Goal: Information Seeking & Learning: Learn about a topic

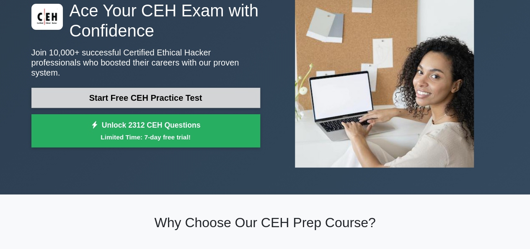
click at [164, 94] on link "Start Free CEH Practice Test" at bounding box center [145, 98] width 229 height 20
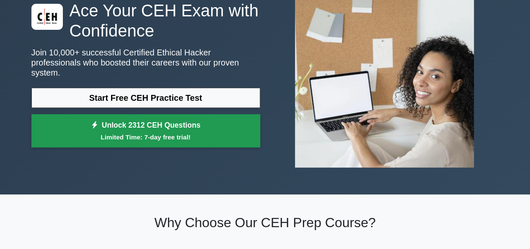
scroll to position [210, 0]
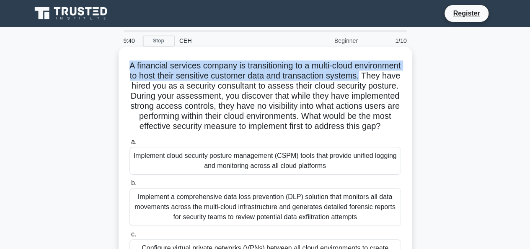
drag, startPoint x: 152, startPoint y: 62, endPoint x: 168, endPoint y: 90, distance: 31.8
click at [168, 90] on h5 "A financial services company is transitioning to a multi-cloud environment to h…" at bounding box center [265, 95] width 273 height 71
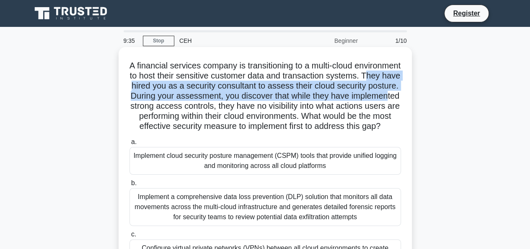
drag, startPoint x: 175, startPoint y: 84, endPoint x: 212, endPoint y: 102, distance: 40.9
click at [212, 102] on h5 "A financial services company is transitioning to a multi-cloud environment to h…" at bounding box center [265, 95] width 273 height 71
click at [243, 94] on h5 "A financial services company is transitioning to a multi-cloud environment to h…" at bounding box center [265, 95] width 273 height 71
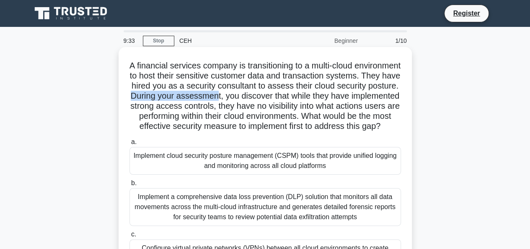
drag, startPoint x: 218, startPoint y: 94, endPoint x: 305, endPoint y: 98, distance: 87.3
click at [305, 98] on h5 "A financial services company is transitioning to a multi-cloud environment to h…" at bounding box center [265, 95] width 273 height 71
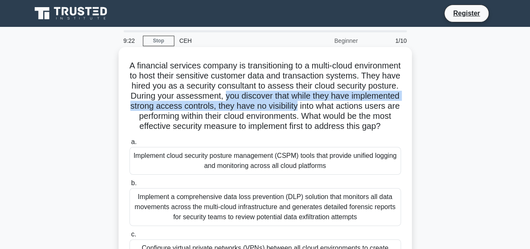
drag, startPoint x: 312, startPoint y: 96, endPoint x: 401, endPoint y: 107, distance: 89.6
click at [401, 107] on h5 "A financial services company is transitioning to a multi-cloud environment to h…" at bounding box center [265, 95] width 273 height 71
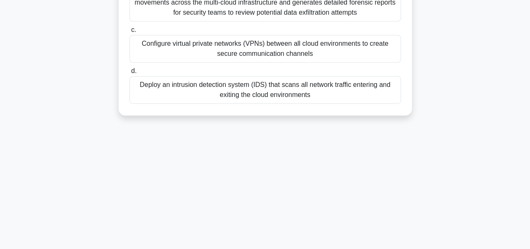
scroll to position [65, 0]
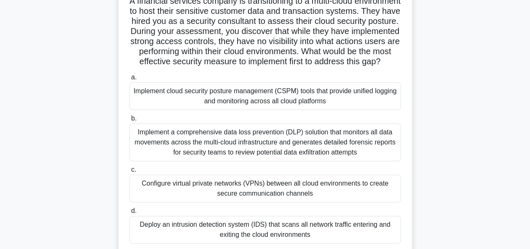
click at [330, 107] on div "Implement cloud security posture management (CSPM) tools that provide unified l…" at bounding box center [266, 96] width 272 height 28
click at [130, 80] on input "a. Implement cloud security posture management (CSPM) tools that provide unifie…" at bounding box center [130, 77] width 0 height 5
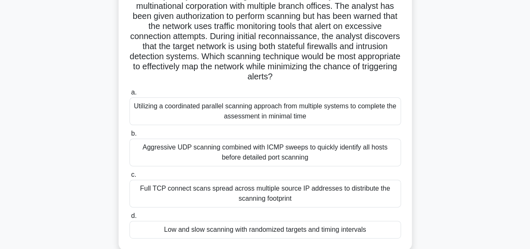
scroll to position [0, 0]
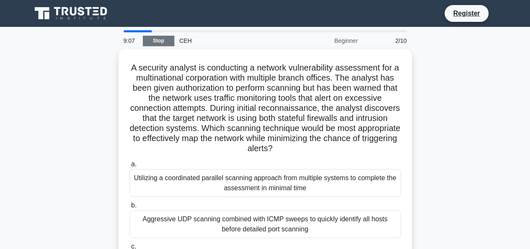
click at [152, 45] on link "Stop" at bounding box center [158, 41] width 31 height 10
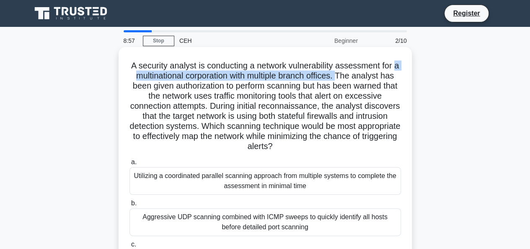
drag, startPoint x: 137, startPoint y: 75, endPoint x: 353, endPoint y: 80, distance: 216.4
click at [353, 80] on h5 "A security analyst is conducting a network vulnerability assessment for a multi…" at bounding box center [265, 105] width 273 height 91
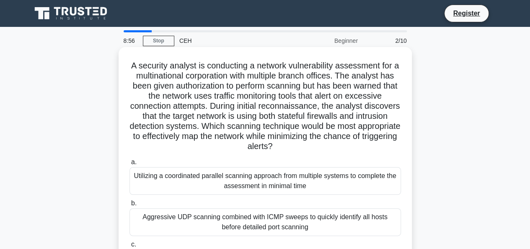
click at [163, 85] on h5 "A security analyst is conducting a network vulnerability assessment for a multi…" at bounding box center [265, 105] width 273 height 91
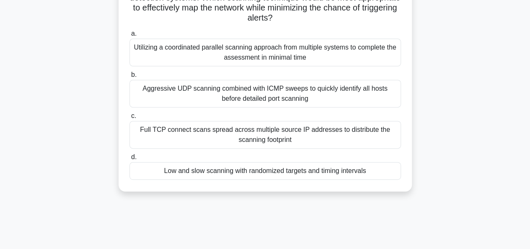
scroll to position [140, 0]
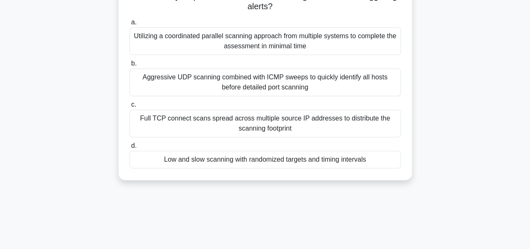
click at [208, 126] on div "Full TCP connect scans spread across multiple source IP addresses to distribute…" at bounding box center [266, 123] width 272 height 28
click at [130, 107] on input "c. Full TCP connect scans spread across multiple source IP addresses to distrib…" at bounding box center [130, 104] width 0 height 5
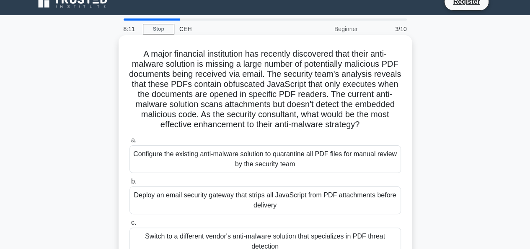
scroll to position [0, 0]
